Goal: Check status: Check status

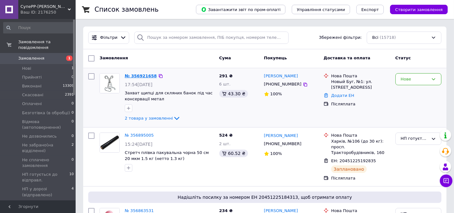
click at [140, 76] on link "№ 356921658" at bounding box center [141, 75] width 32 height 5
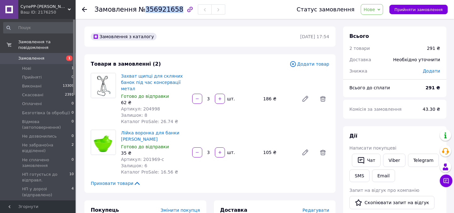
drag, startPoint x: 140, startPoint y: 9, endPoint x: 171, endPoint y: 7, distance: 31.2
click at [171, 7] on span "№356921658" at bounding box center [161, 10] width 45 height 8
copy span "356921658"
click at [83, 8] on use at bounding box center [84, 9] width 5 height 5
